Goal: Information Seeking & Learning: Learn about a topic

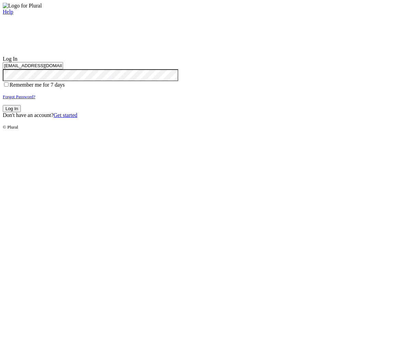
type input "test-1756938274-3@civiceagle.com"
click at [21, 112] on button "Log In" at bounding box center [12, 108] width 18 height 7
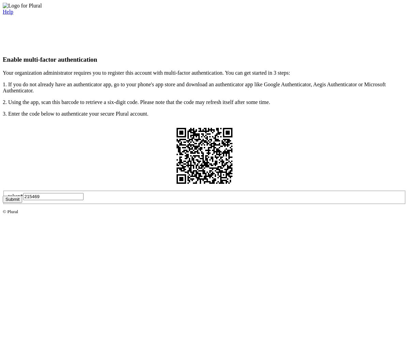
type input "215469"
click at [22, 203] on button "Submit" at bounding box center [12, 199] width 19 height 7
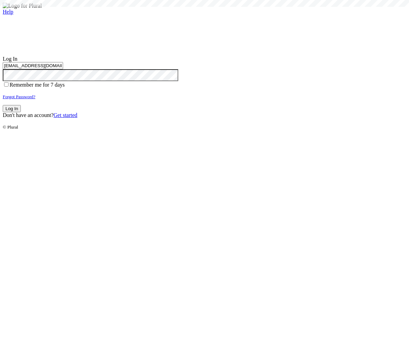
type input "test-1756938274-3@civiceagle.com"
click at [21, 112] on button "Log In" at bounding box center [12, 108] width 18 height 7
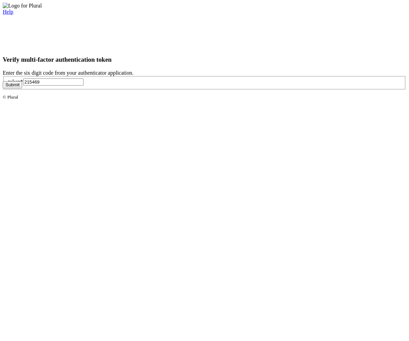
type input "215469"
click at [22, 88] on button "Submit" at bounding box center [12, 84] width 19 height 7
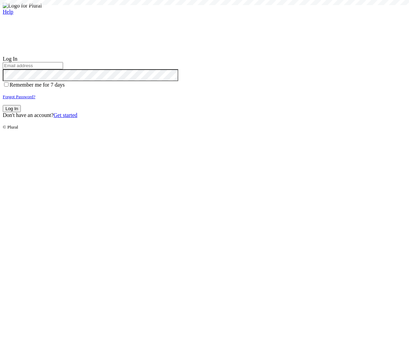
click at [35, 99] on small "Forgot Password?" at bounding box center [19, 96] width 33 height 5
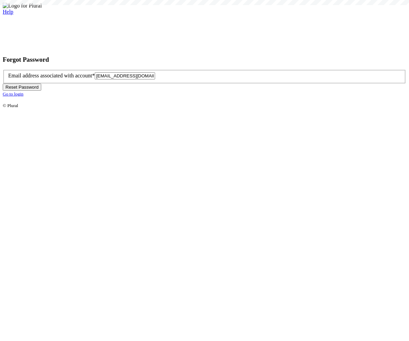
type input "[EMAIL_ADDRESS][DOMAIN_NAME]"
click at [41, 91] on button "Reset Password" at bounding box center [22, 86] width 38 height 7
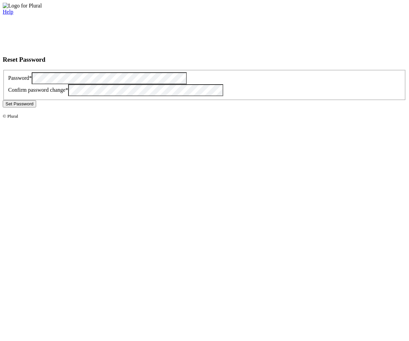
click at [36, 107] on button "Set Password" at bounding box center [19, 103] width 33 height 7
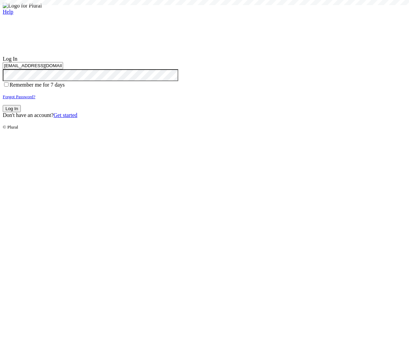
type input "[EMAIL_ADDRESS][DOMAIN_NAME]"
click at [21, 112] on button "Log In" at bounding box center [12, 108] width 18 height 7
type input "[EMAIL_ADDRESS][DOMAIN_NAME]"
click at [21, 112] on button "Log In" at bounding box center [12, 108] width 18 height 7
